Goal: Task Accomplishment & Management: Complete application form

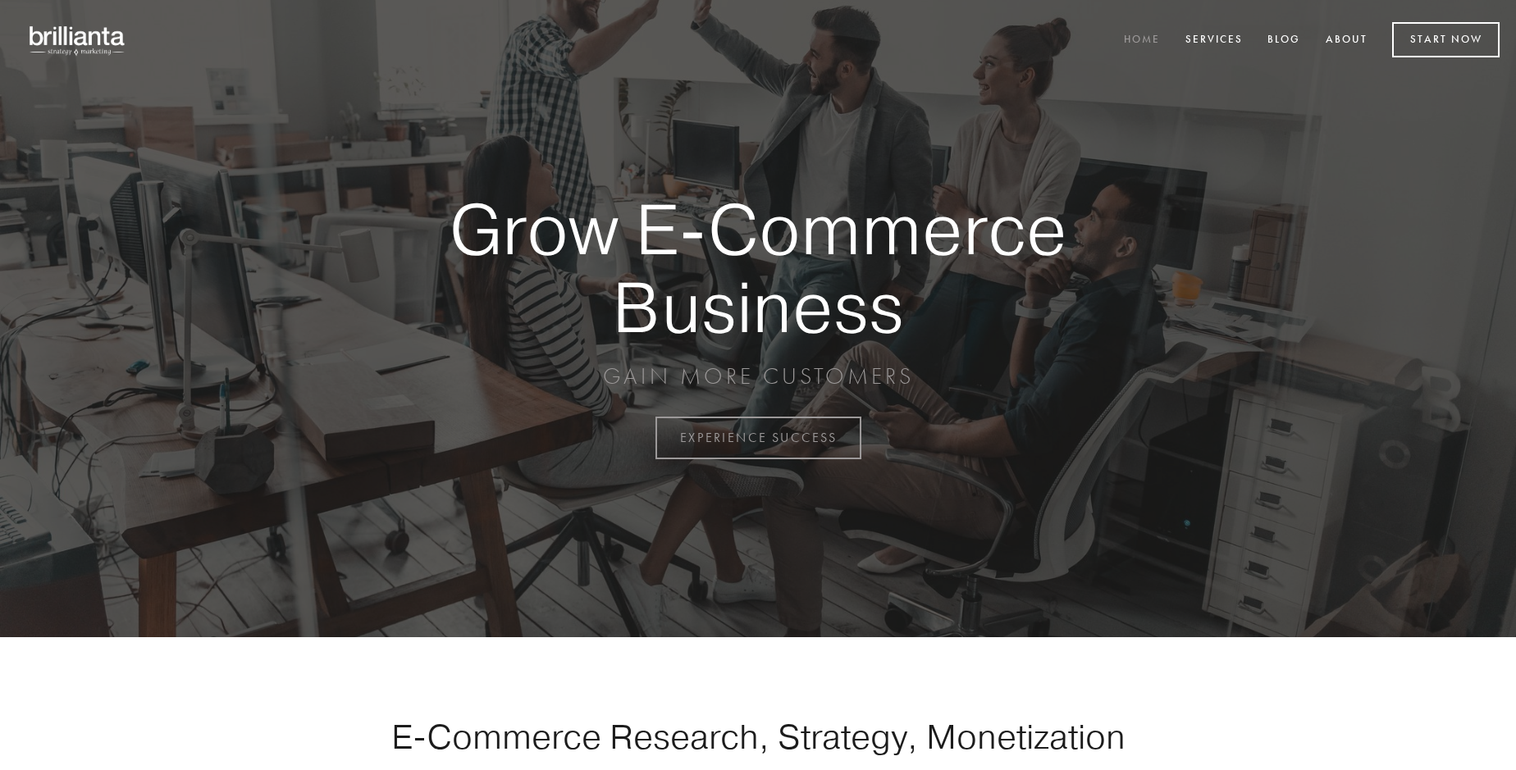
scroll to position [4300, 0]
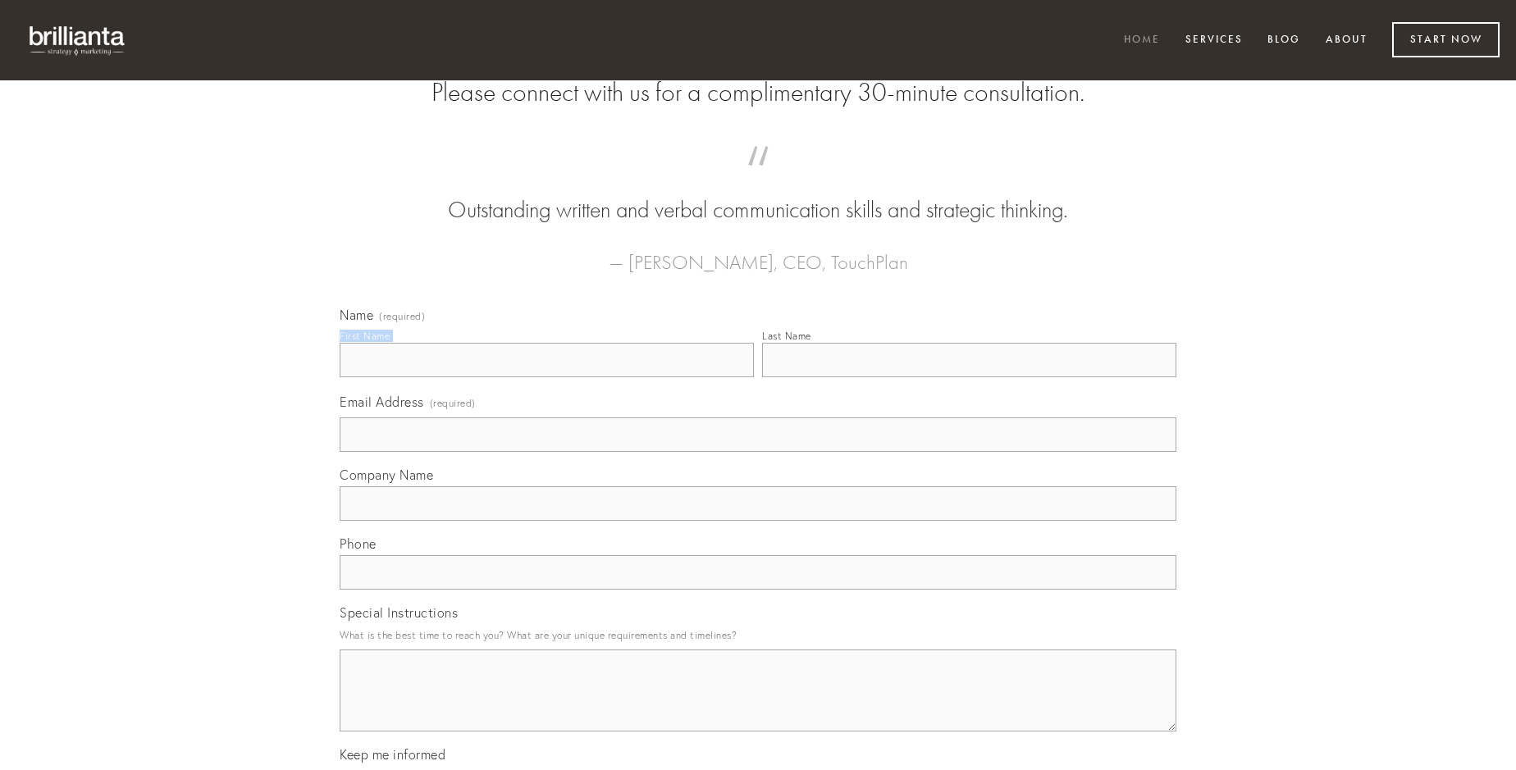
type input "[PERSON_NAME]"
click at [969, 377] on input "Last Name" at bounding box center [969, 360] width 414 height 34
type input "[PERSON_NAME]"
click at [758, 452] on input "Email Address (required)" at bounding box center [758, 435] width 837 height 34
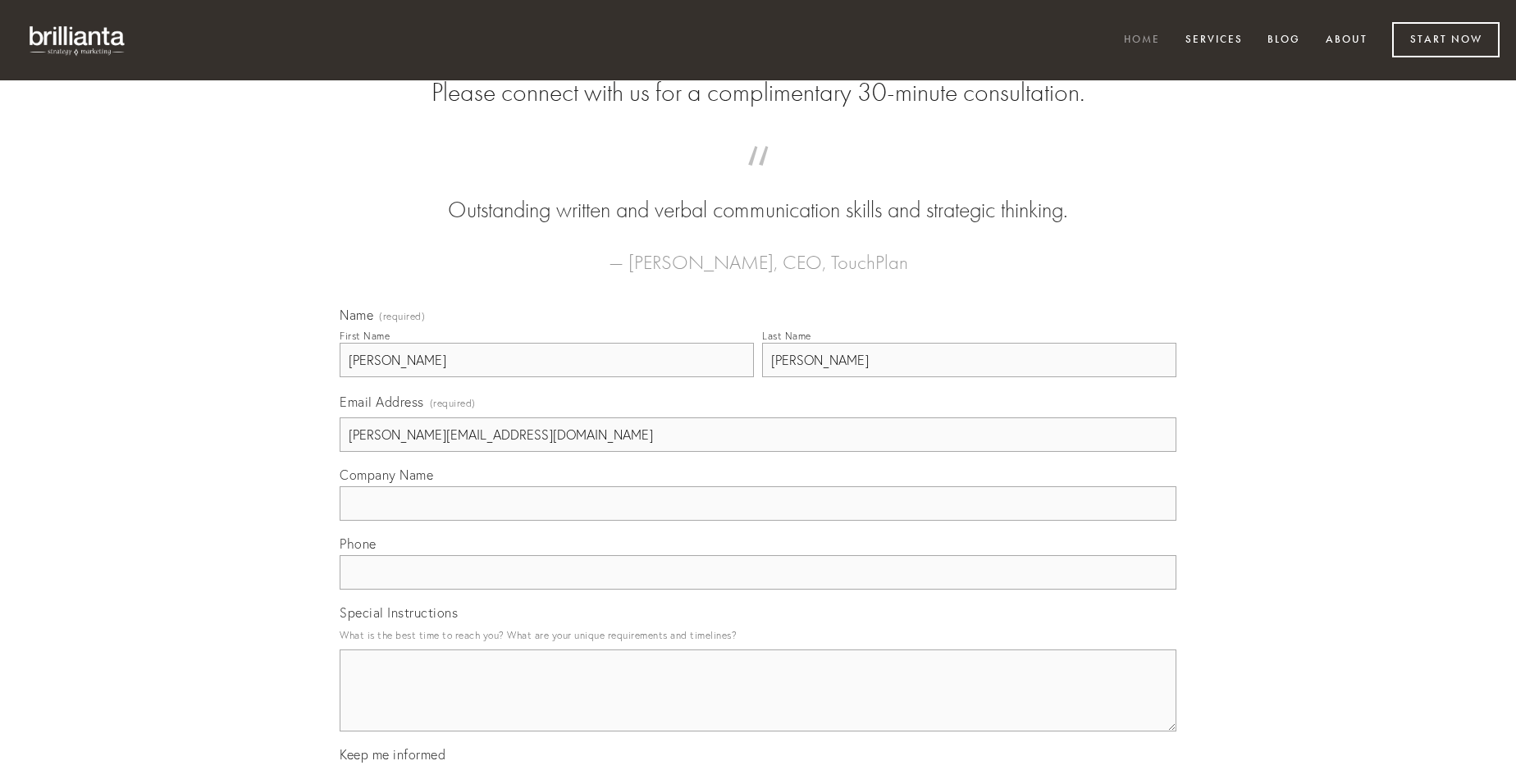
type input "[PERSON_NAME][EMAIL_ADDRESS][DOMAIN_NAME]"
click at [758, 521] on input "Company Name" at bounding box center [758, 503] width 837 height 34
type input "vespillo"
click at [758, 590] on input "text" at bounding box center [758, 572] width 837 height 34
click at [758, 706] on textarea "Special Instructions" at bounding box center [758, 691] width 837 height 82
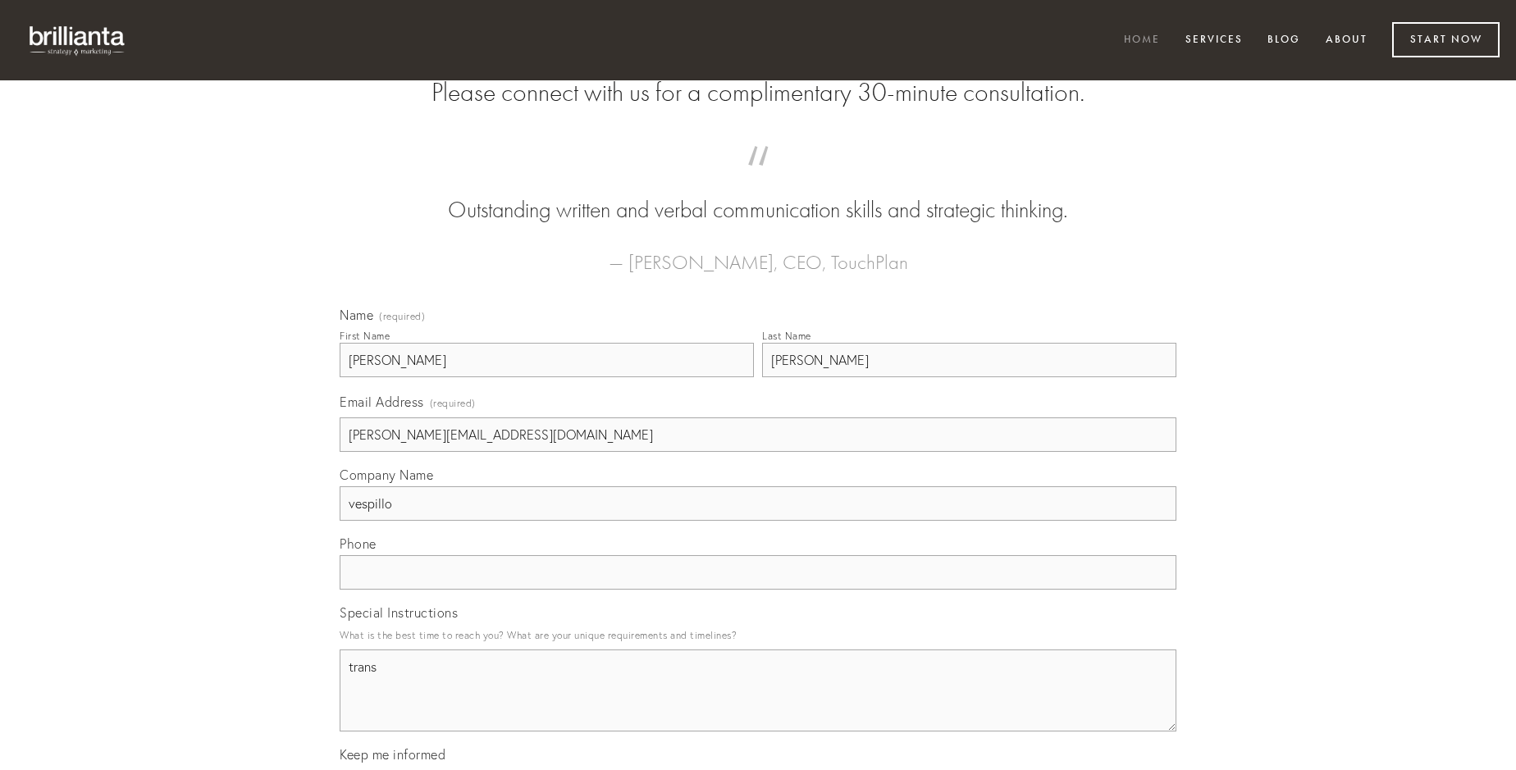
type textarea "trans"
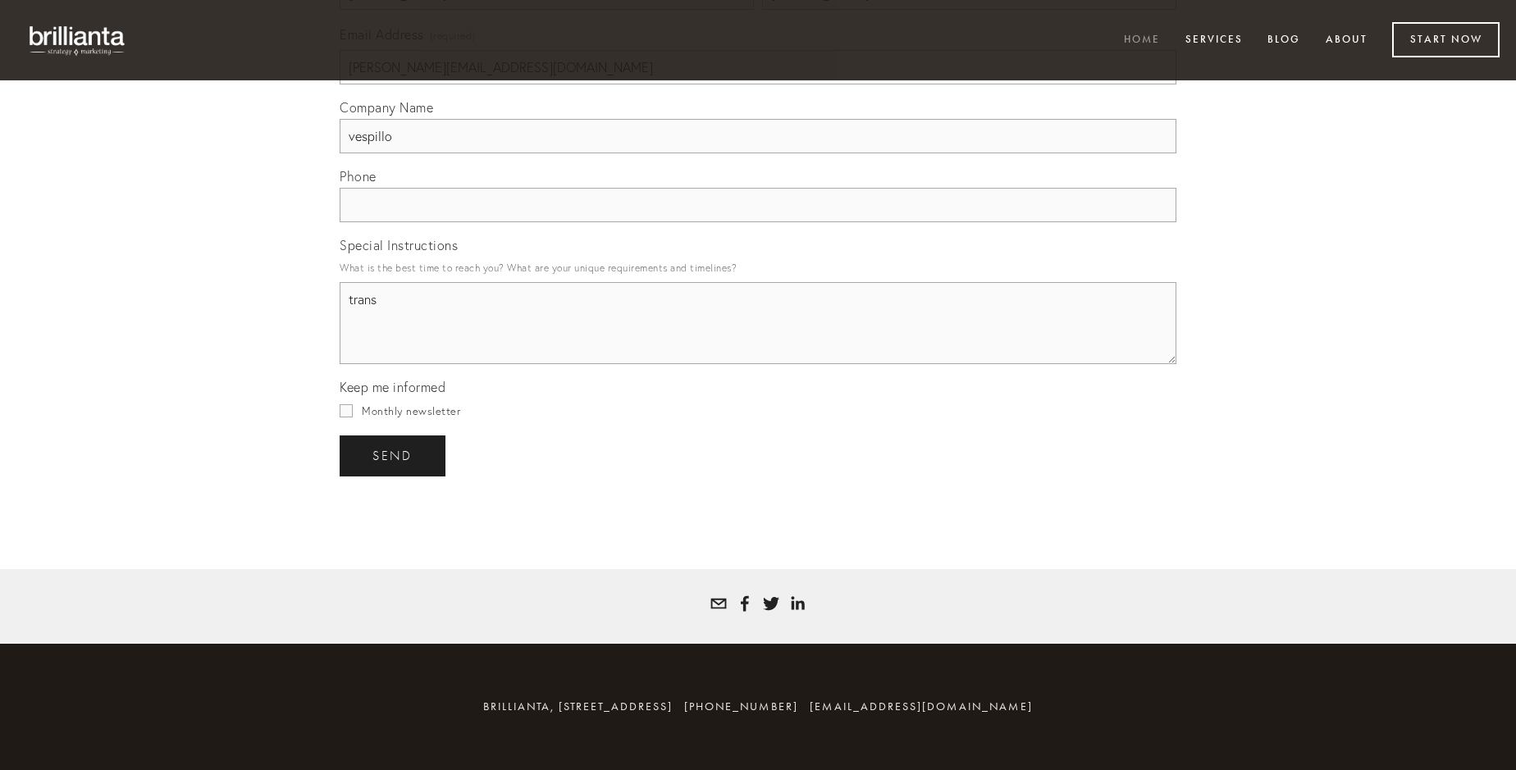
click at [394, 455] on span "send" at bounding box center [392, 456] width 40 height 15
